Goal: Navigation & Orientation: Find specific page/section

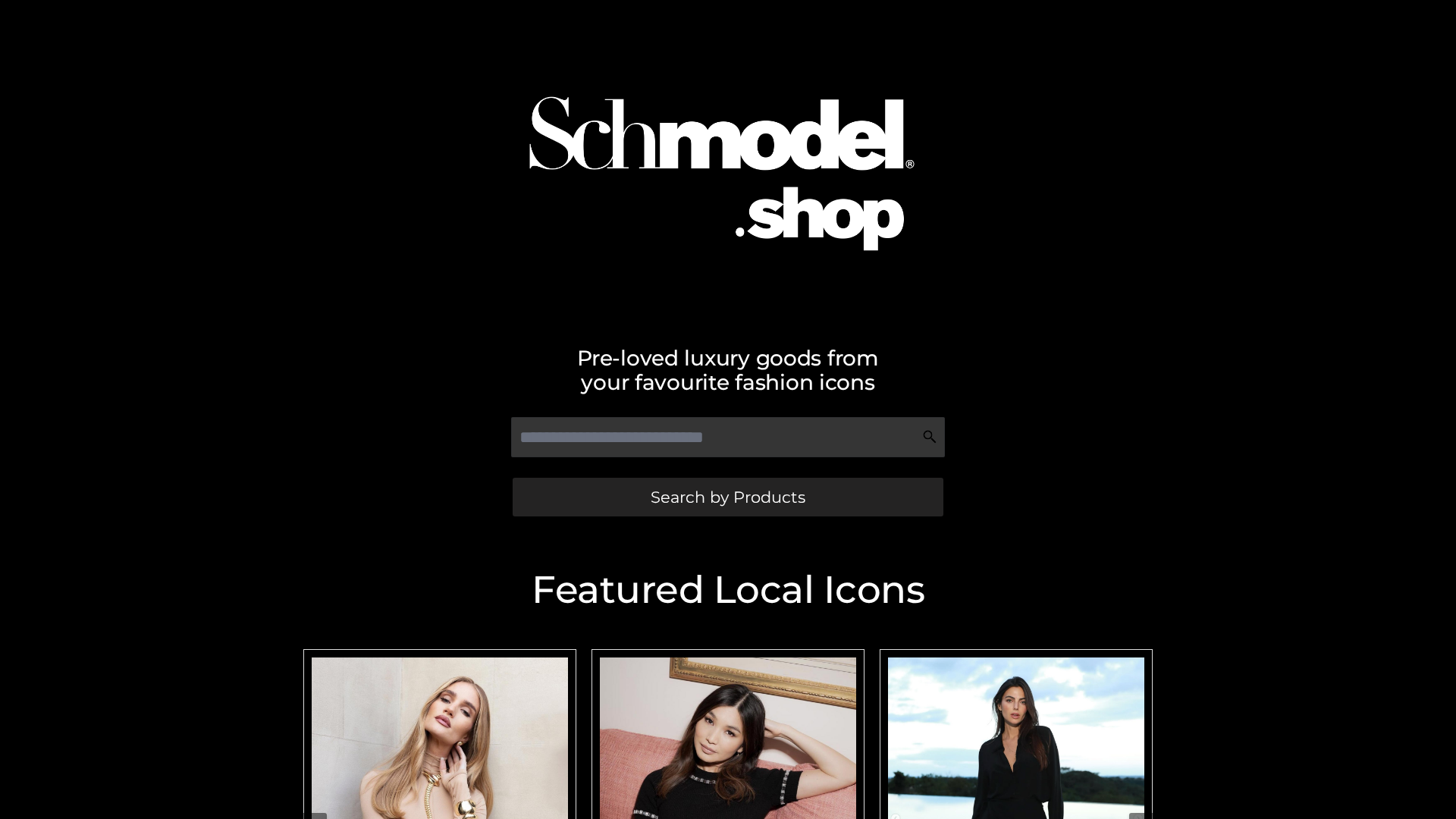
click at [728, 497] on span "Search by Products" at bounding box center [728, 497] width 155 height 16
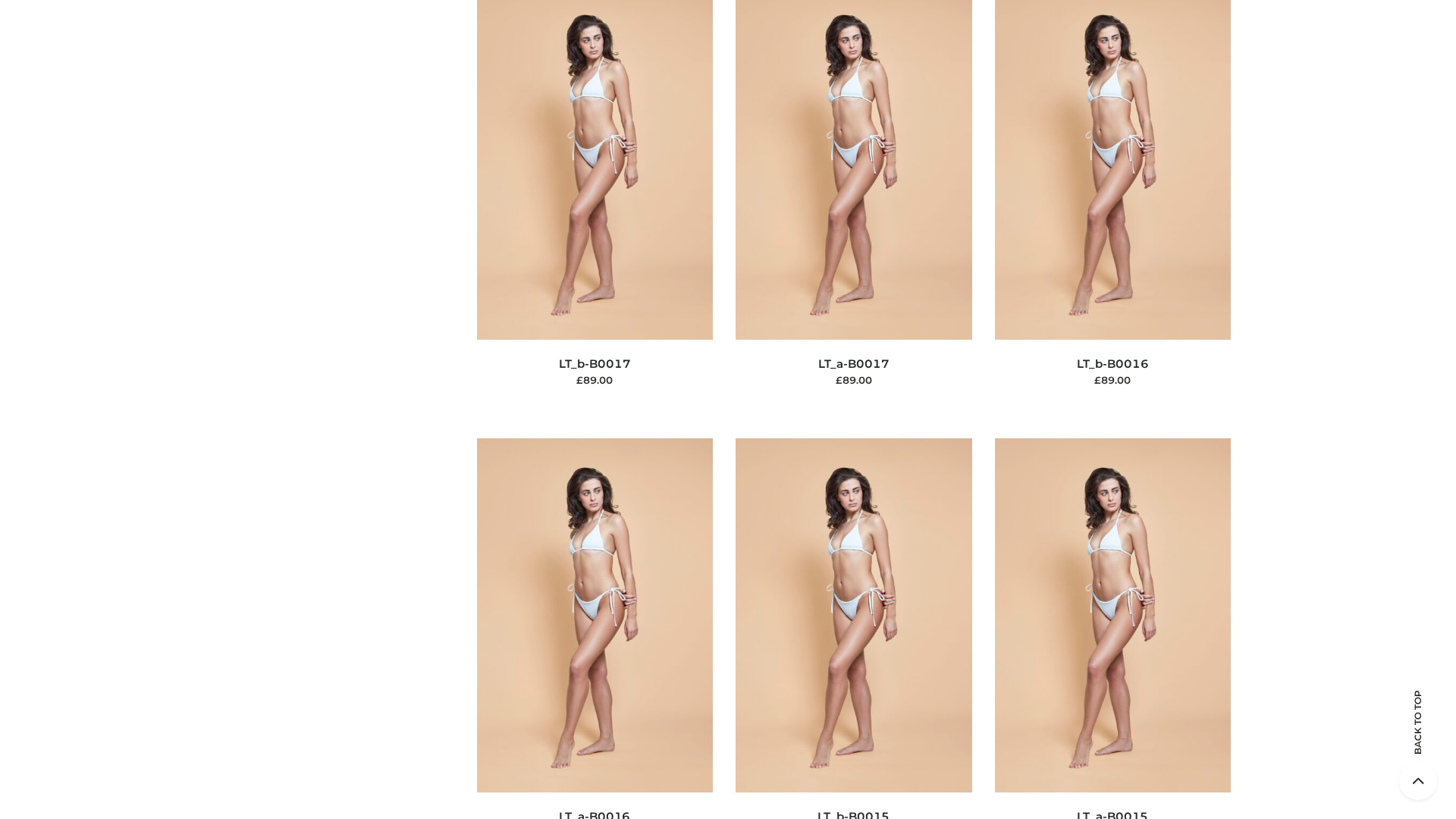
scroll to position [4984, 0]
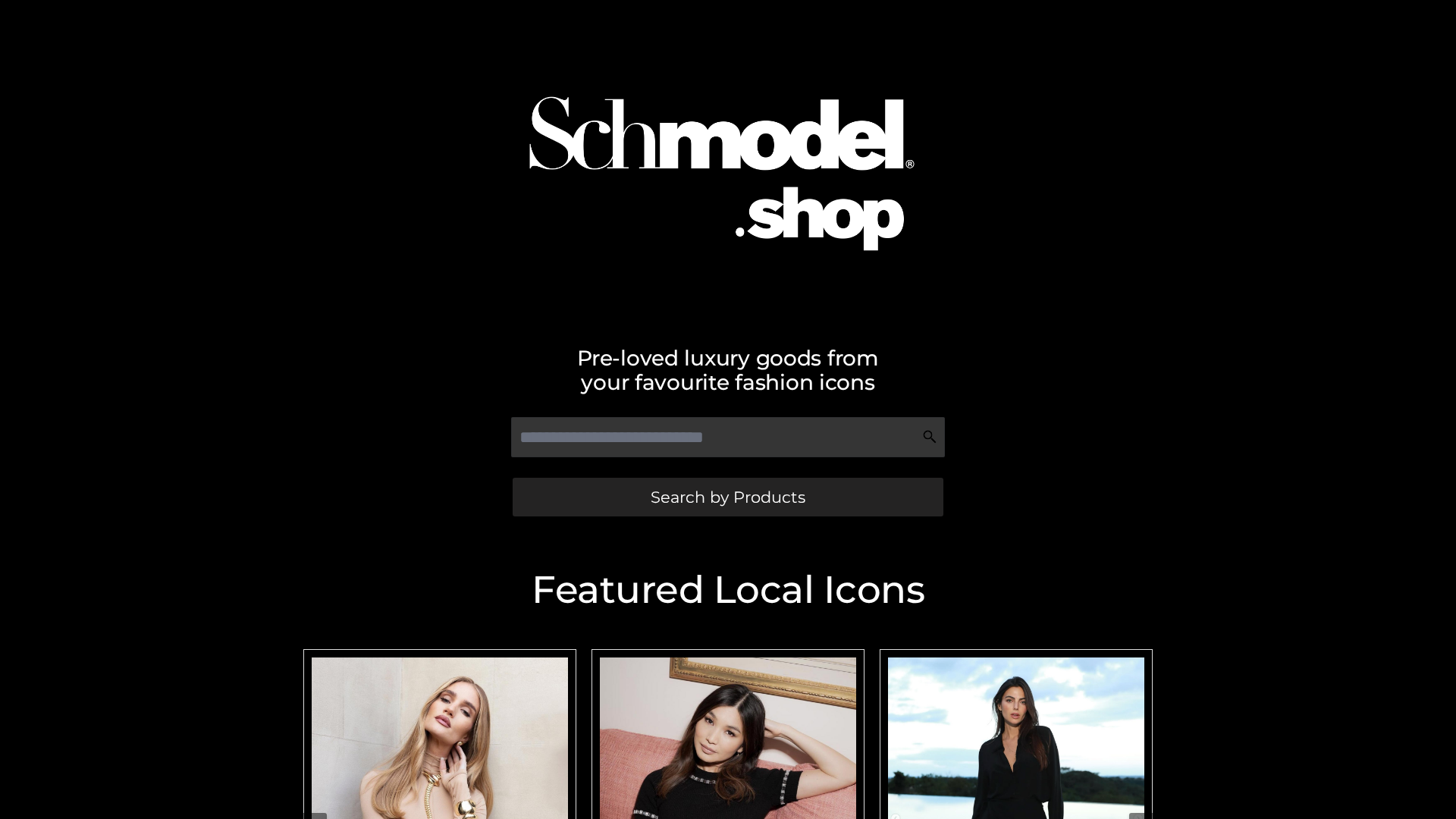
click at [728, 497] on span "Search by Products" at bounding box center [728, 497] width 155 height 16
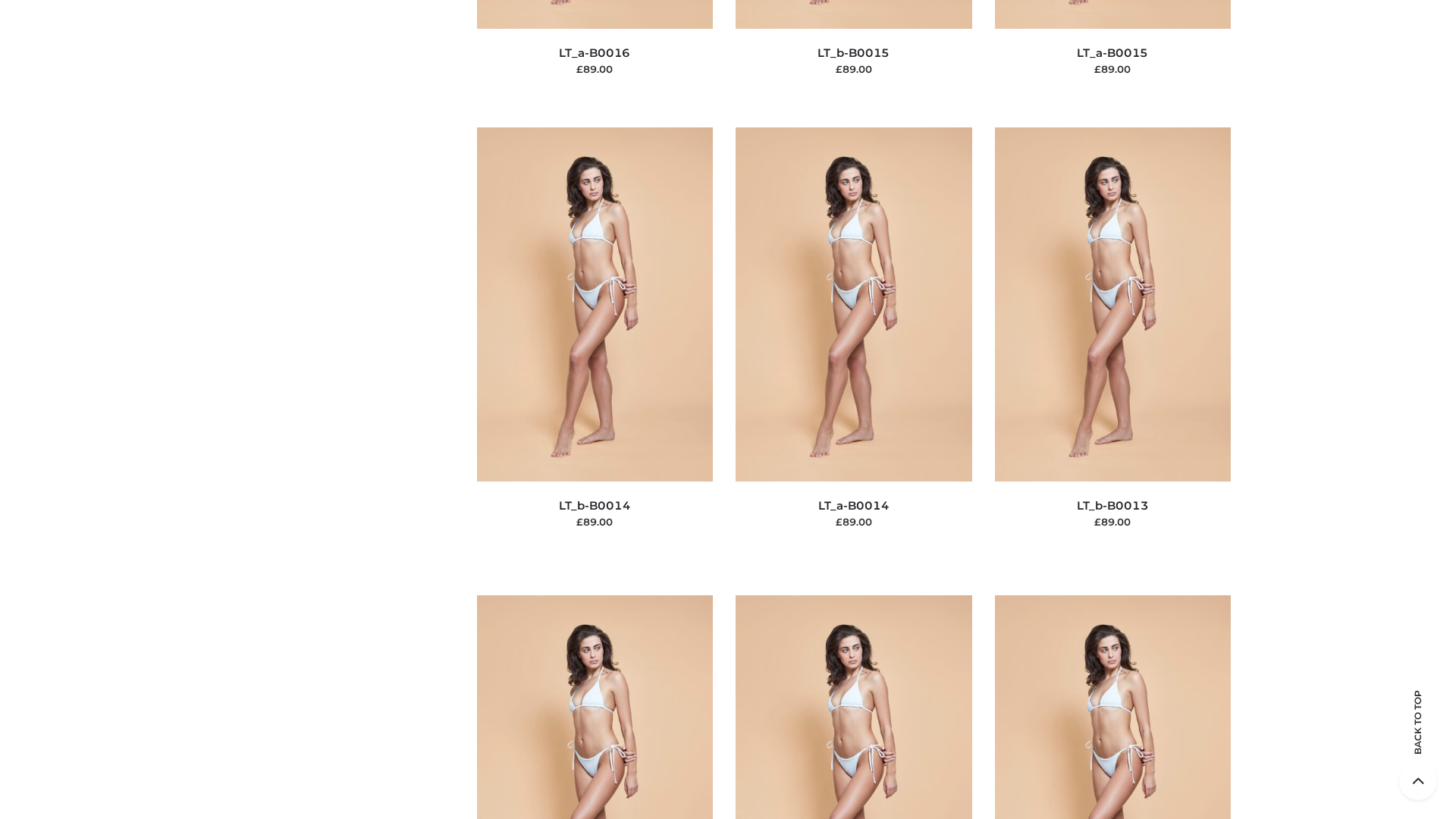
scroll to position [5394, 0]
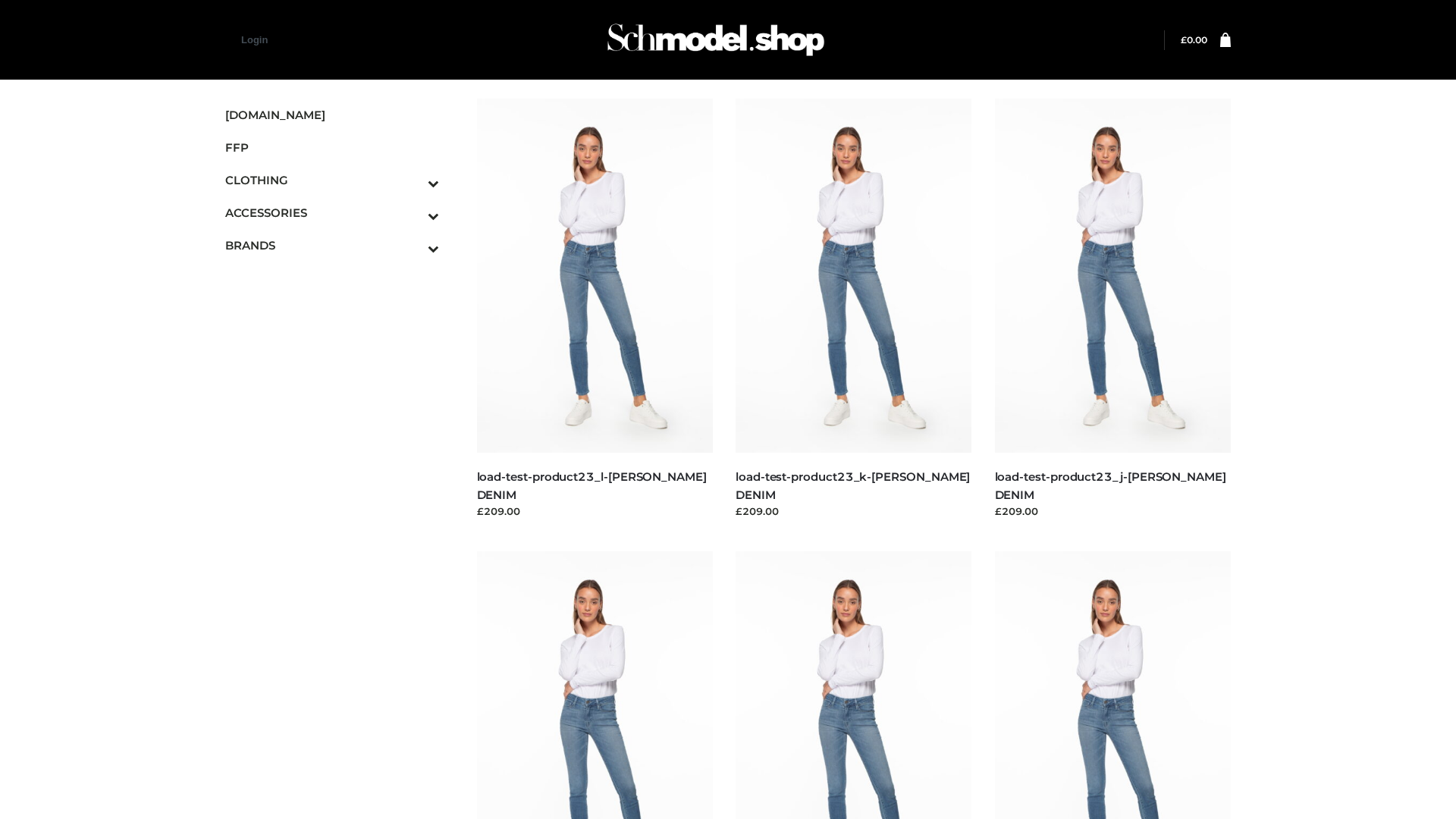
scroll to position [1330, 0]
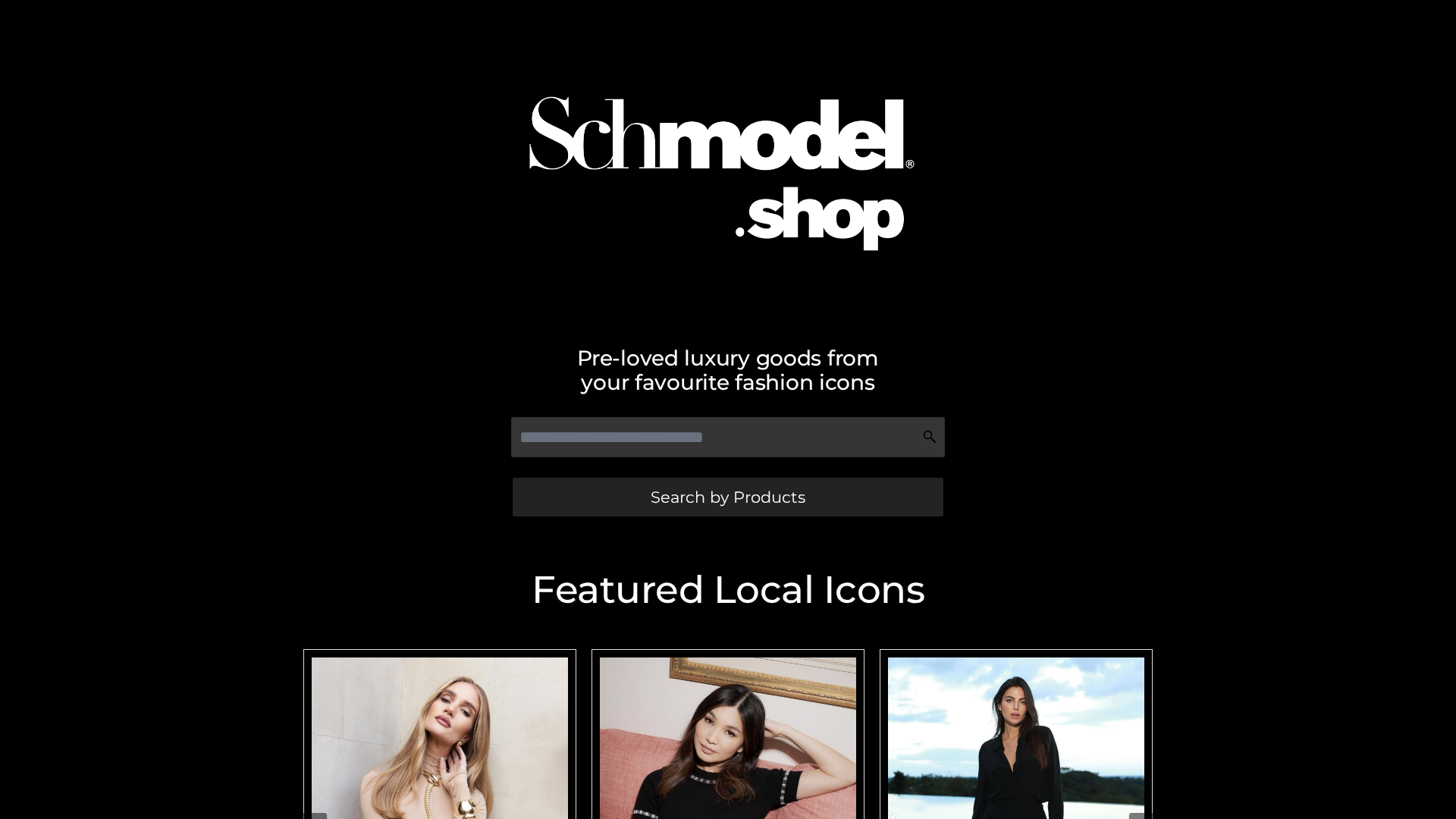
click at [728, 497] on span "Search by Products" at bounding box center [728, 497] width 155 height 16
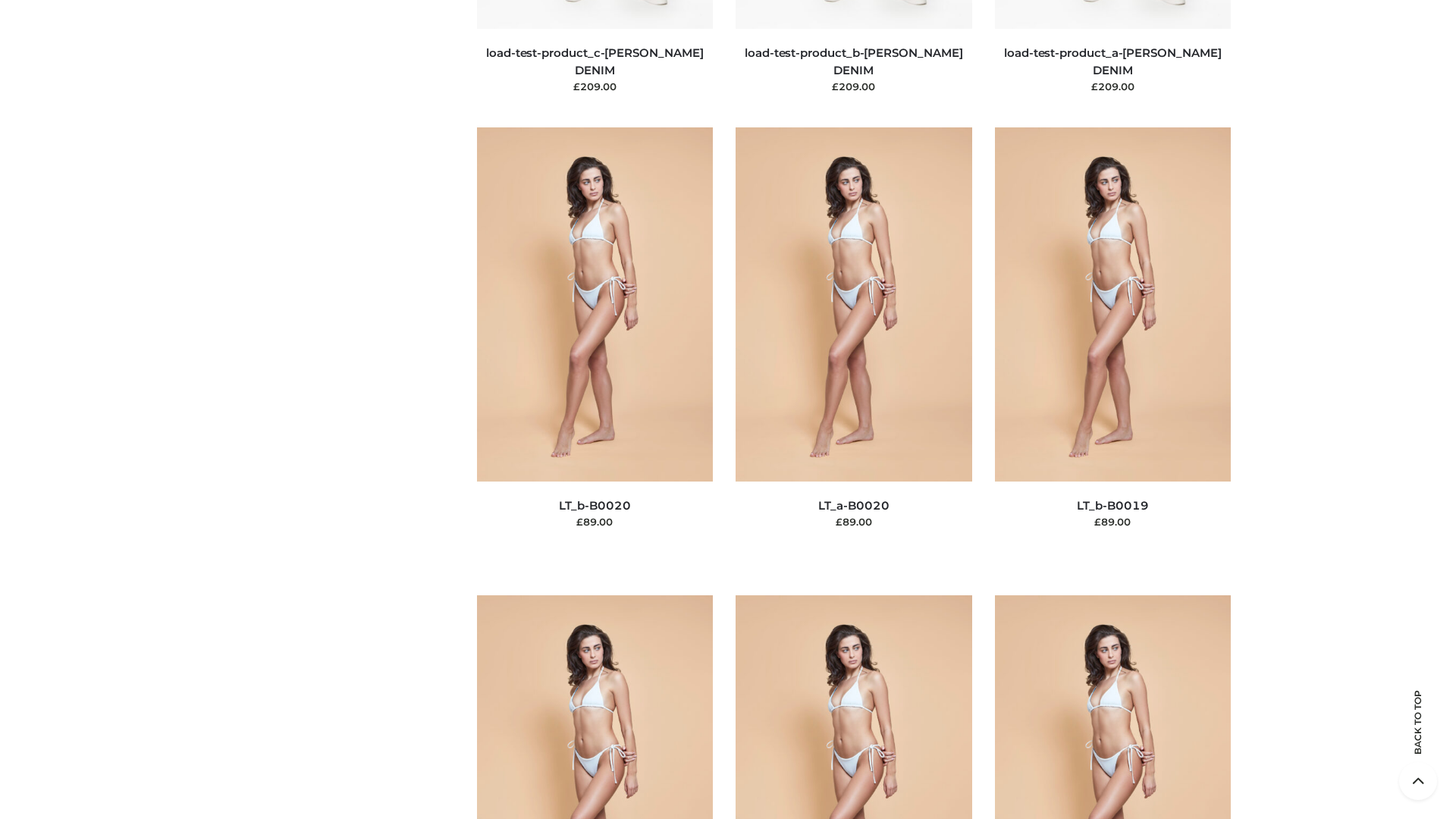
scroll to position [4984, 0]
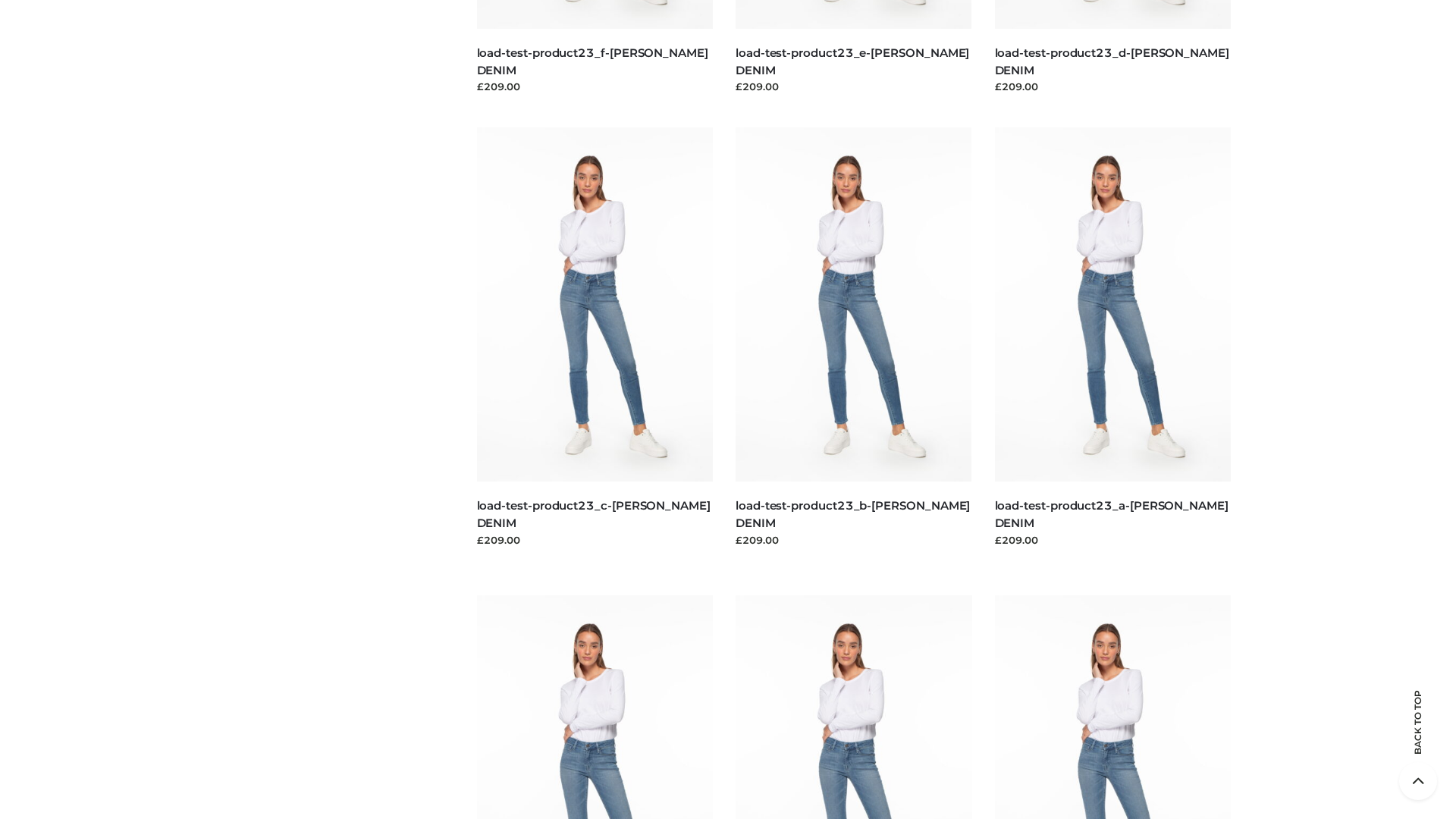
scroll to position [1330, 0]
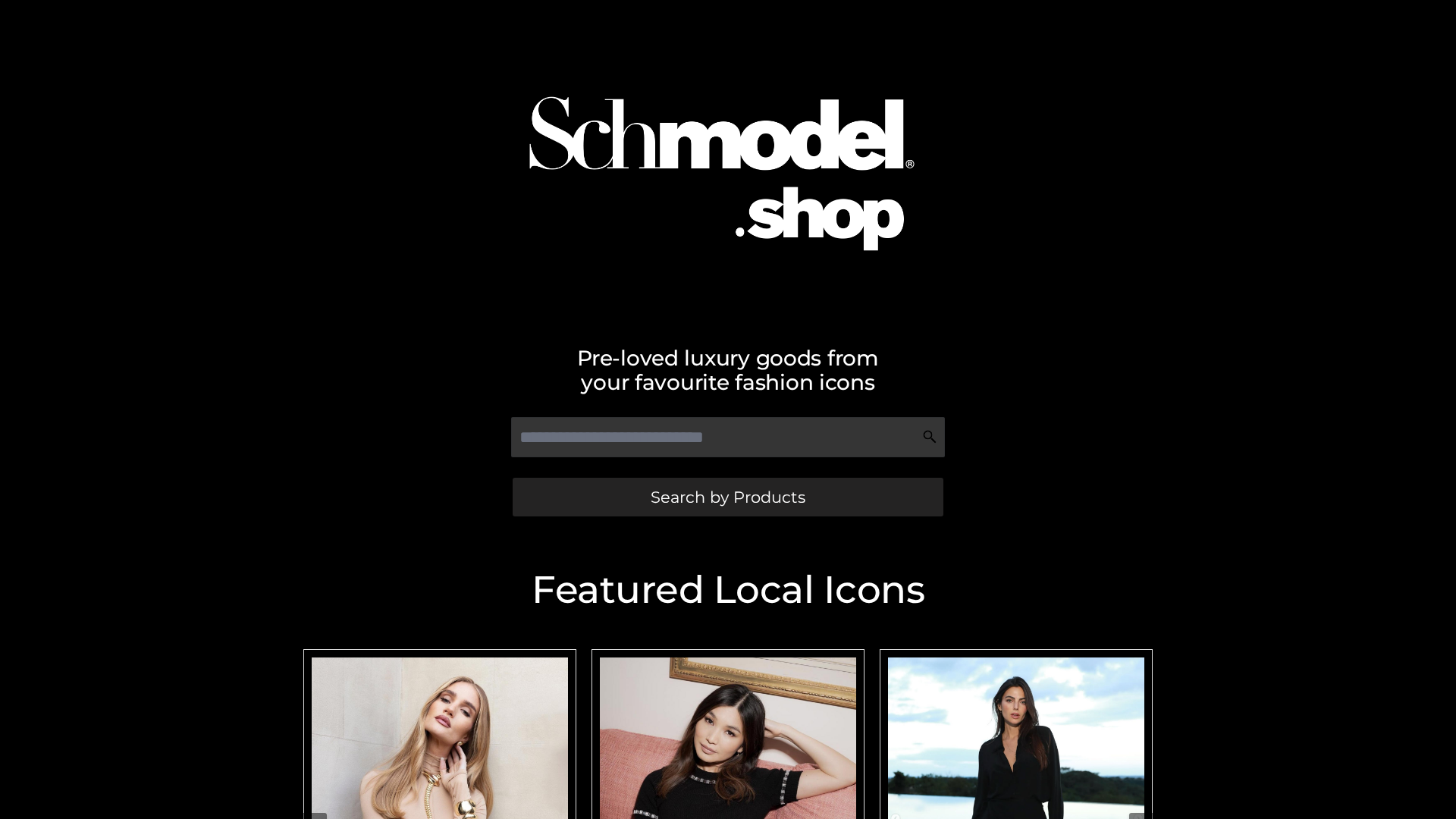
click at [728, 497] on span "Search by Products" at bounding box center [728, 497] width 155 height 16
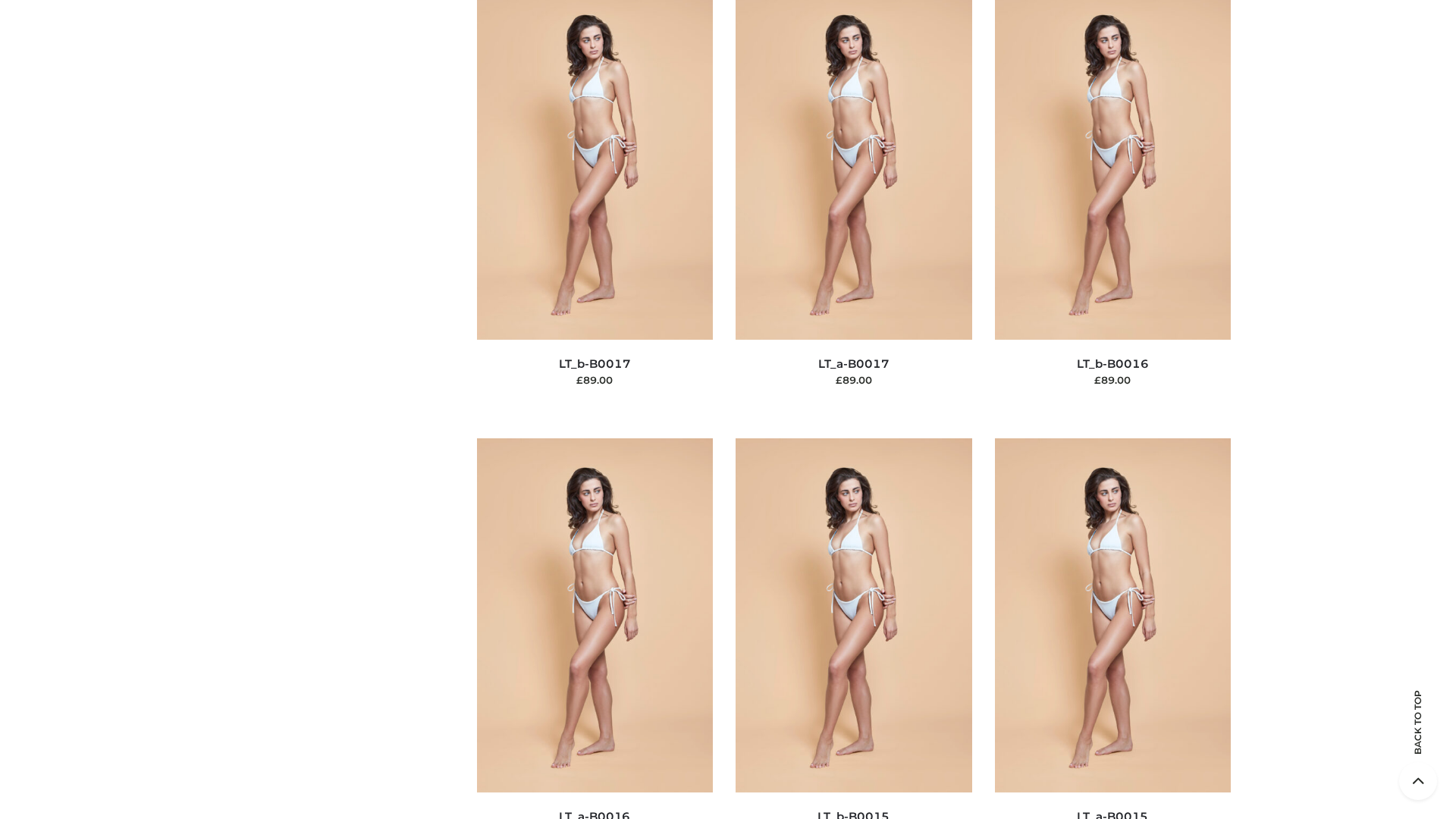
scroll to position [4984, 0]
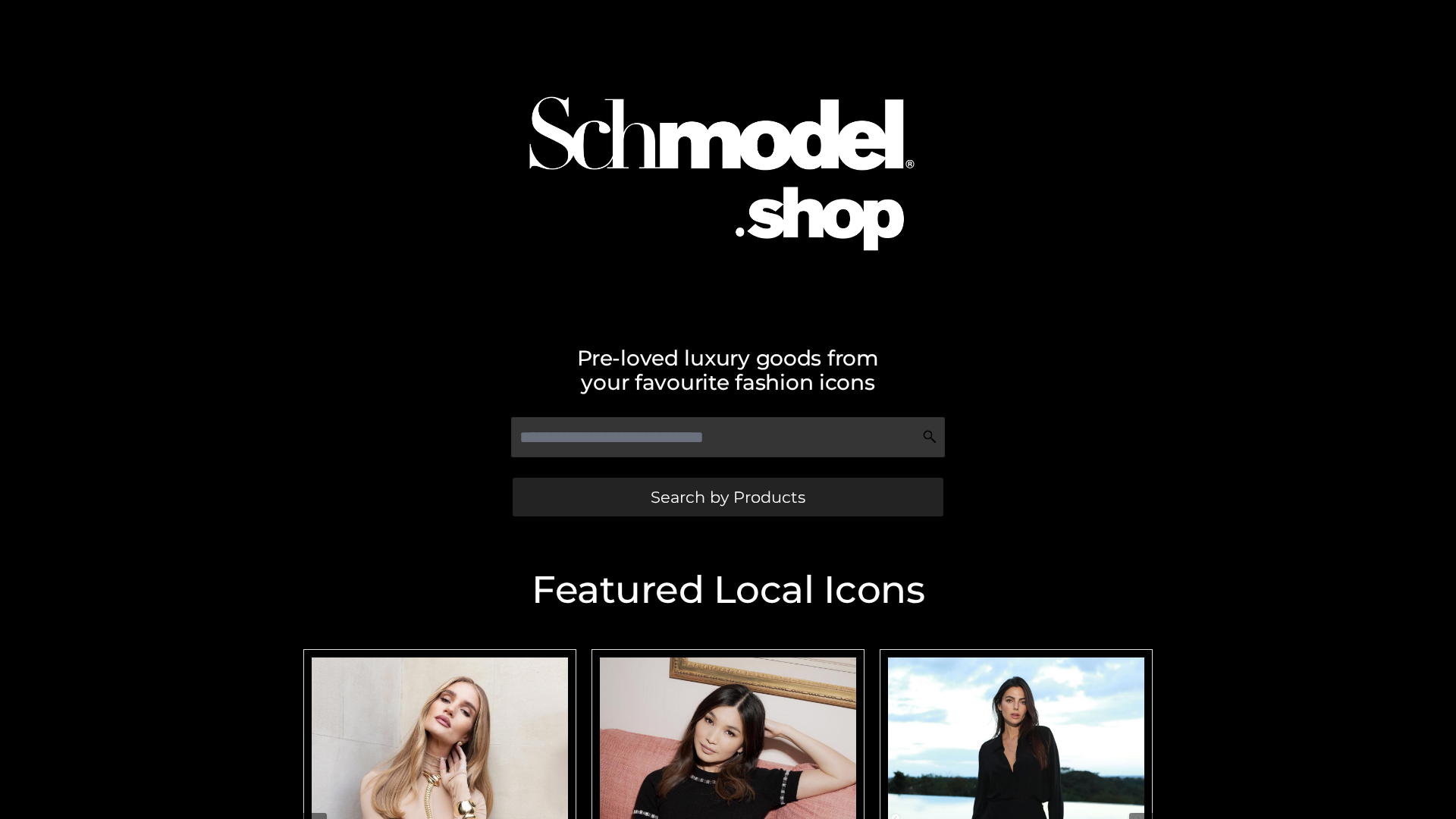
click at [728, 497] on span "Search by Products" at bounding box center [728, 497] width 155 height 16
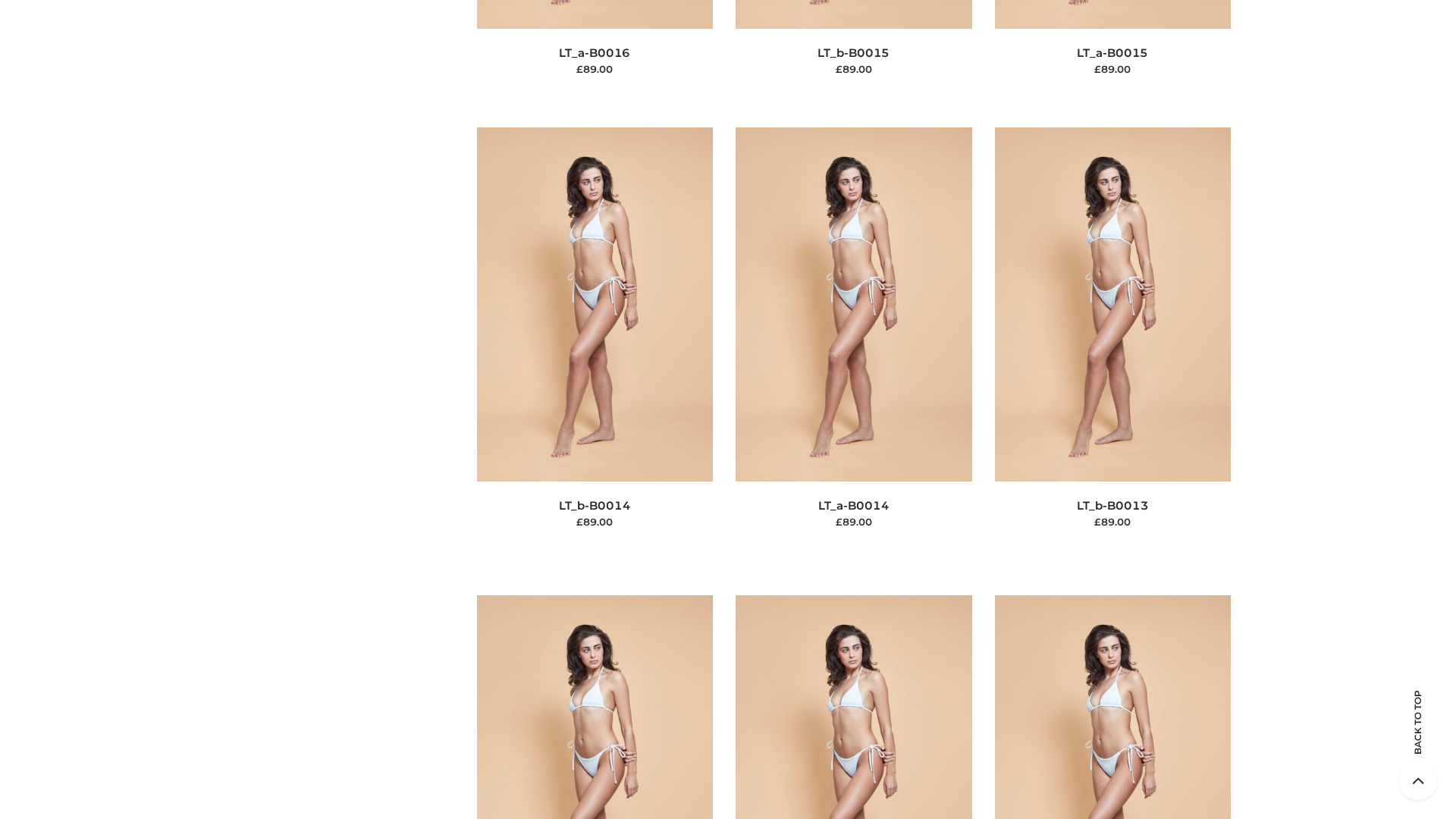
scroll to position [5394, 0]
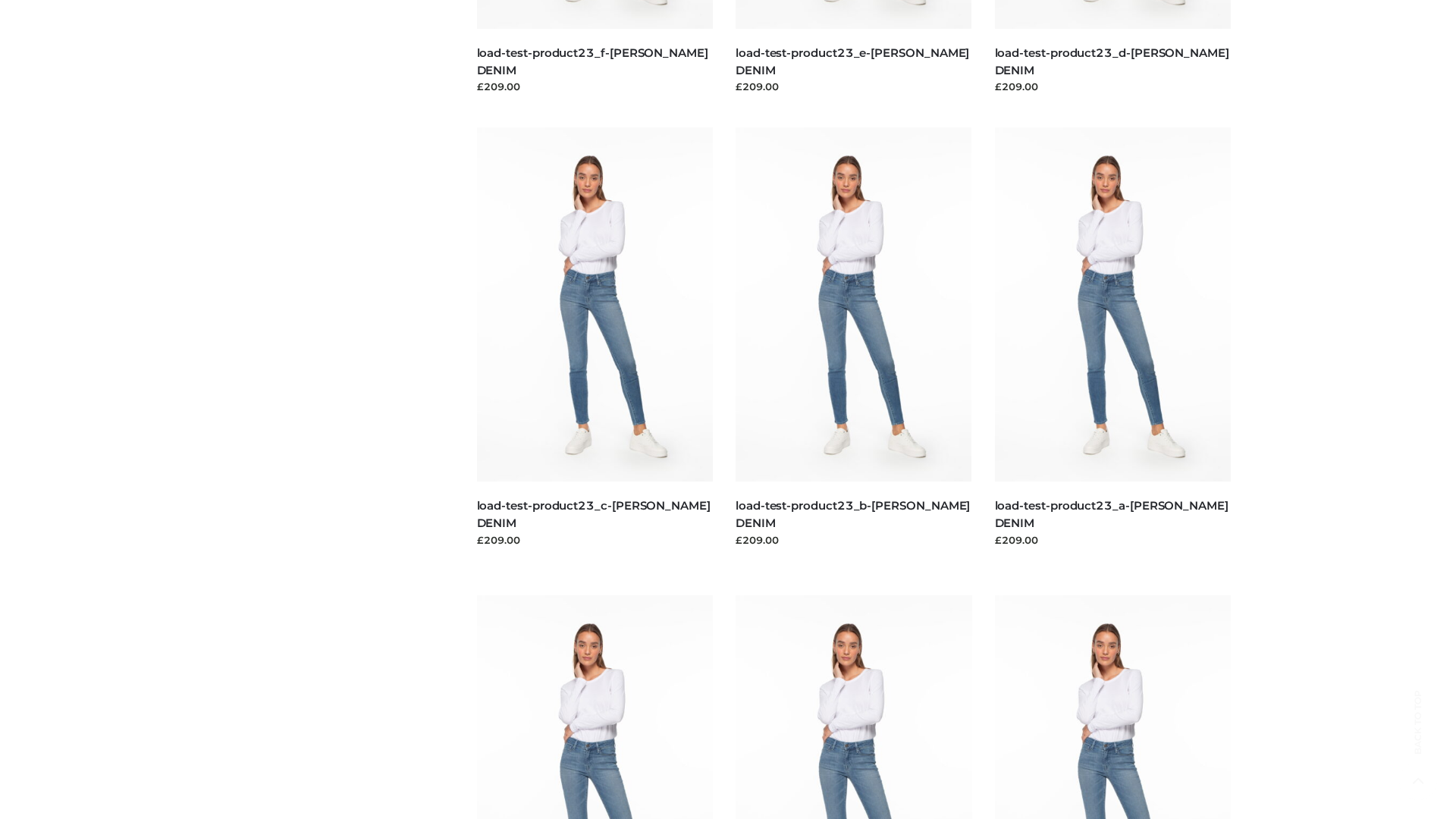
scroll to position [1330, 0]
